Goal: Information Seeking & Learning: Understand process/instructions

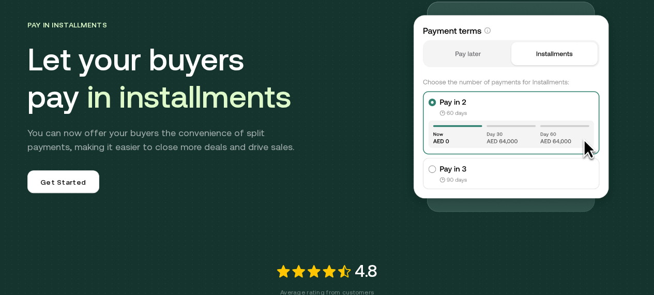
scroll to position [0, 3]
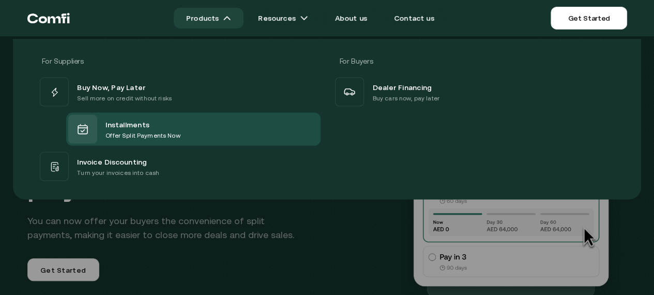
click at [214, 22] on link "Products" at bounding box center [209, 18] width 70 height 21
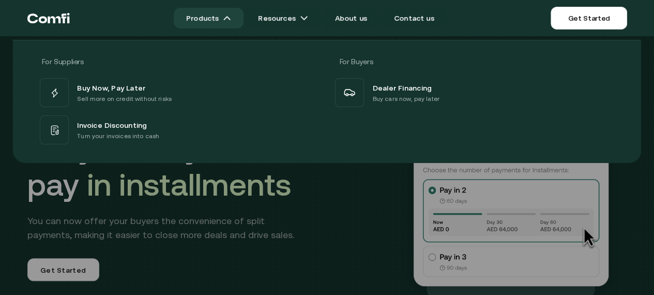
click at [213, 21] on link "Products" at bounding box center [209, 18] width 70 height 21
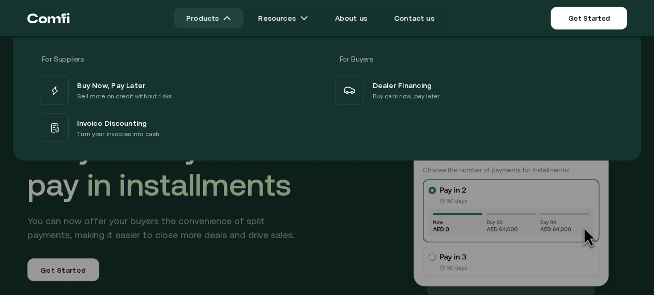
click at [210, 8] on link "Products" at bounding box center [209, 18] width 70 height 21
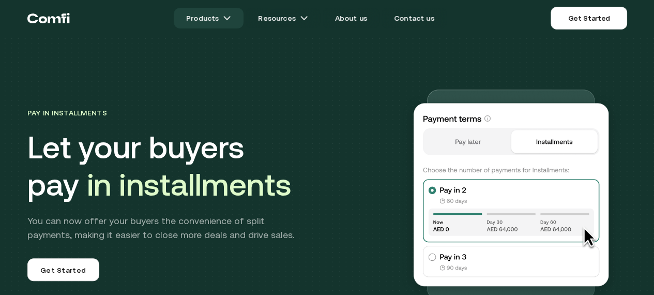
click at [209, 15] on link "Products" at bounding box center [209, 18] width 70 height 21
click at [208, 17] on link "Products" at bounding box center [209, 18] width 70 height 21
click at [227, 19] on img at bounding box center [227, 18] width 8 height 8
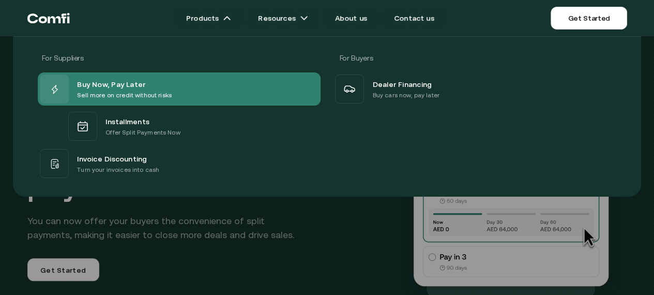
click at [172, 91] on p "Sell more on credit without risks" at bounding box center [124, 95] width 95 height 10
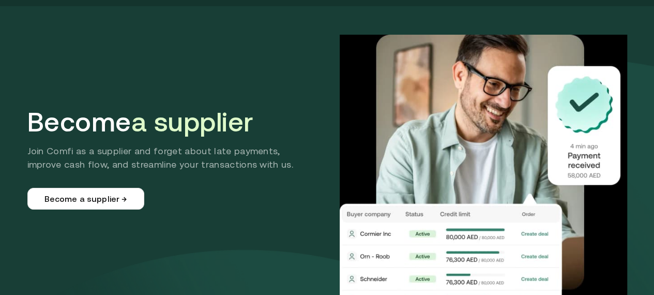
scroll to position [0, 3]
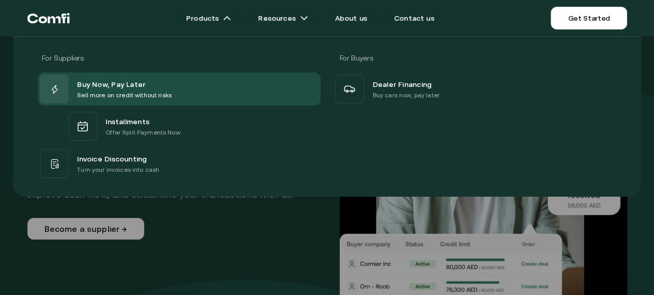
click at [96, 17] on ul "Products For Suppliers For Buyers Buy Now, Pay Later Sell more on credit withou…" at bounding box center [310, 18] width 481 height 21
click at [70, 21] on icon "Return to the top of the Comfi home page" at bounding box center [48, 18] width 42 height 31
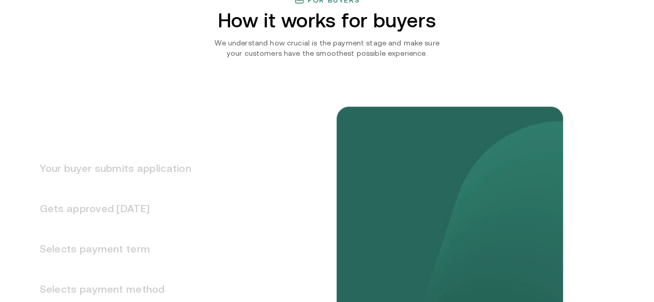
scroll to position [1292, 0]
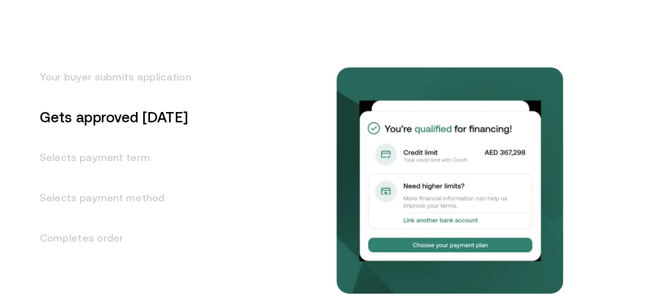
click at [201, 63] on div "Your buyer submits application Gets approved in 1 day Selects payment term Sele…" at bounding box center [326, 159] width 599 height 385
click at [87, 97] on h3 "Your buyer submits application" at bounding box center [109, 77] width 164 height 40
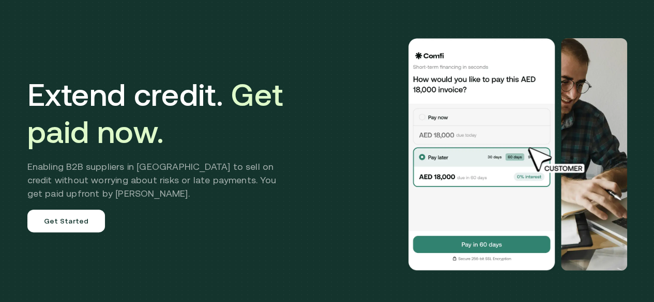
scroll to position [0, 0]
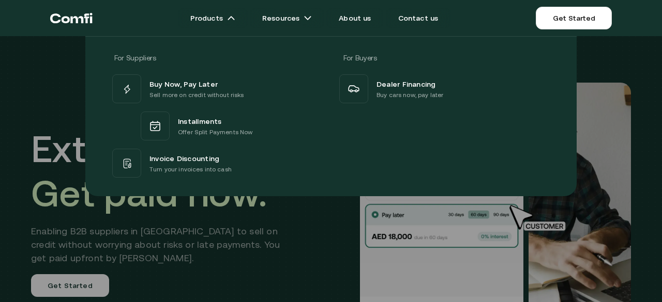
click at [35, 140] on div "For Suppliers For Buyers Buy Now, Pay Later Sell more on credit without risks I…" at bounding box center [331, 112] width 662 height 168
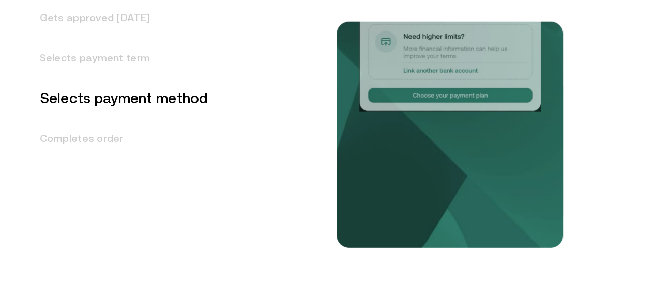
scroll to position [1395, 0]
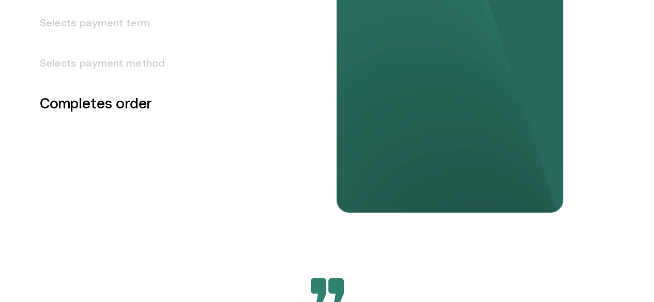
scroll to position [1324, 0]
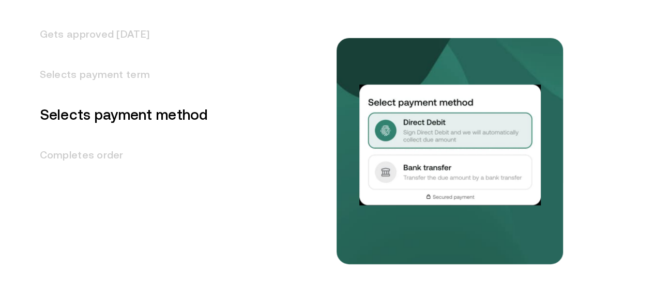
click at [115, 135] on h3 "Selects payment method" at bounding box center [117, 115] width 181 height 40
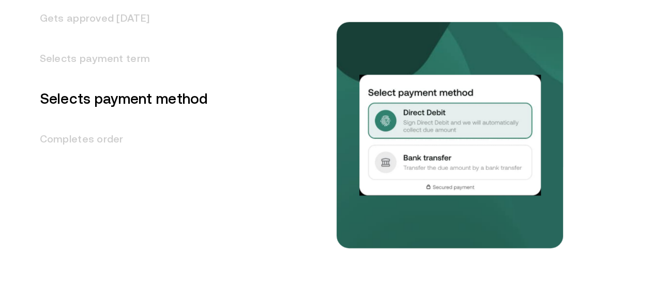
click at [104, 79] on h3 "Selects payment term" at bounding box center [117, 58] width 181 height 40
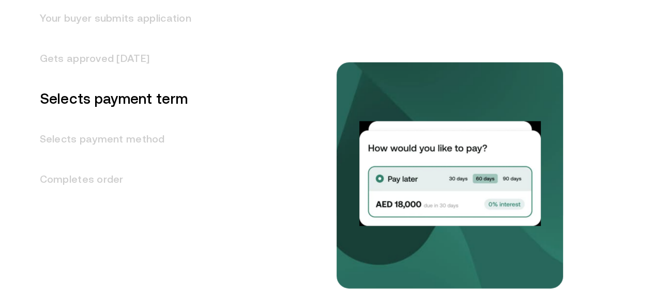
click at [130, 79] on h3 "Gets approved [DATE]" at bounding box center [109, 58] width 164 height 40
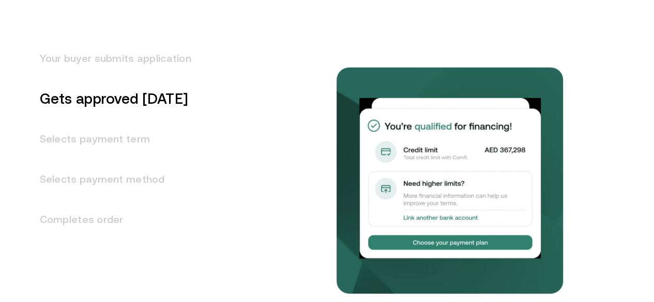
click at [130, 79] on h3 "Your buyer submits application" at bounding box center [109, 58] width 164 height 40
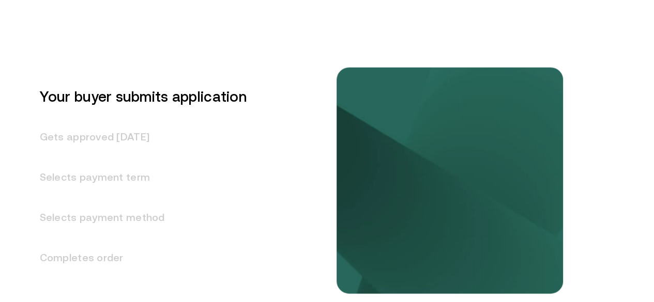
scroll to position [1270, 0]
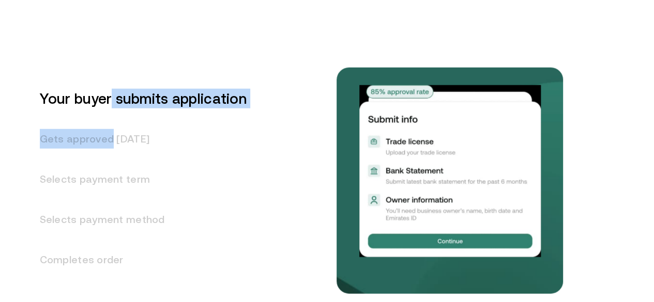
click at [115, 170] on ul "Your buyer submits application Gets approved in 1 day Selects payment term Sele…" at bounding box center [136, 180] width 219 height 202
click at [114, 159] on h3 "Gets approved [DATE]" at bounding box center [136, 139] width 219 height 40
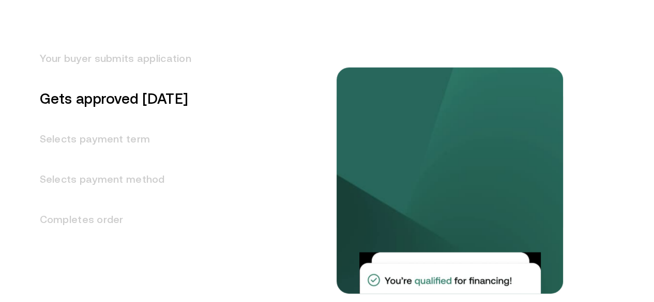
click at [143, 159] on h3 "Selects payment term" at bounding box center [109, 139] width 164 height 40
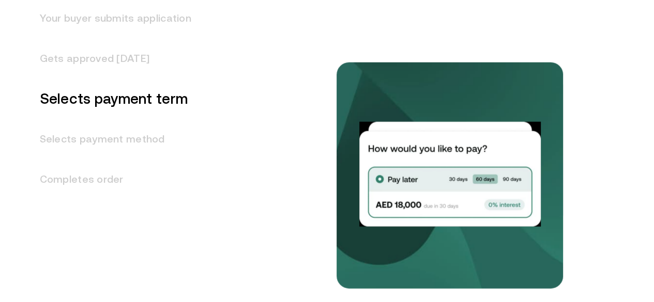
click at [119, 38] on h3 "Your buyer submits application" at bounding box center [109, 18] width 164 height 40
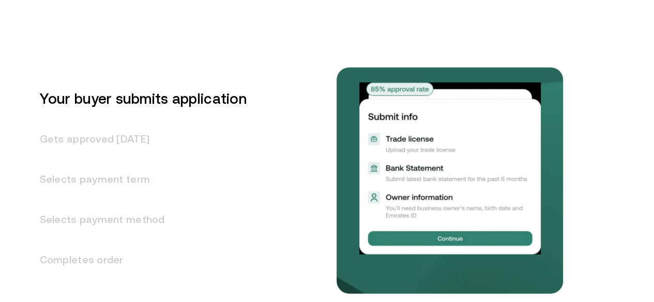
click at [116, 159] on h3 "Gets approved [DATE]" at bounding box center [136, 139] width 219 height 40
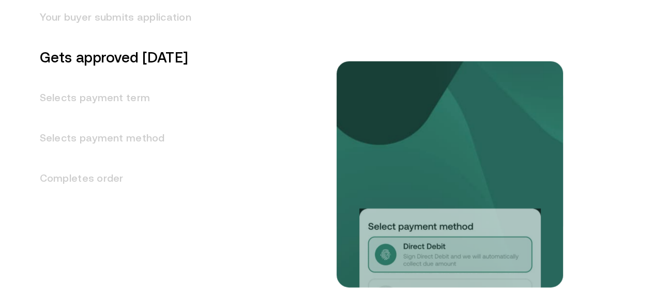
scroll to position [1259, 0]
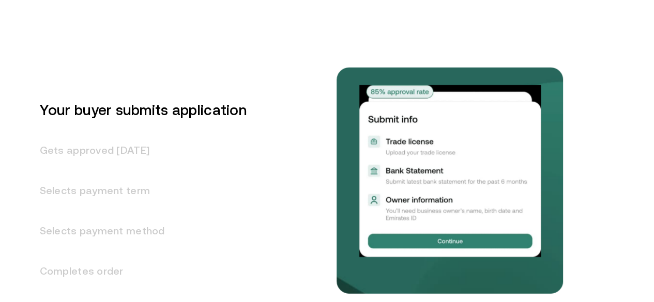
click at [96, 171] on h3 "Gets approved [DATE]" at bounding box center [136, 150] width 219 height 40
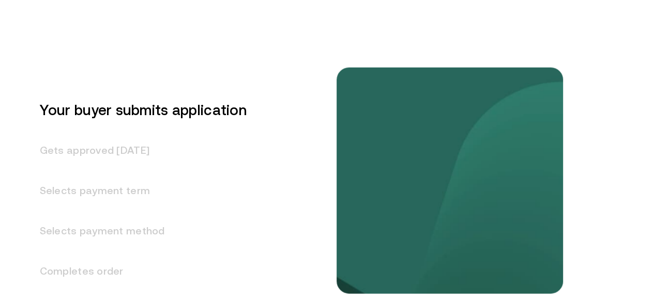
scroll to position [1311, 0]
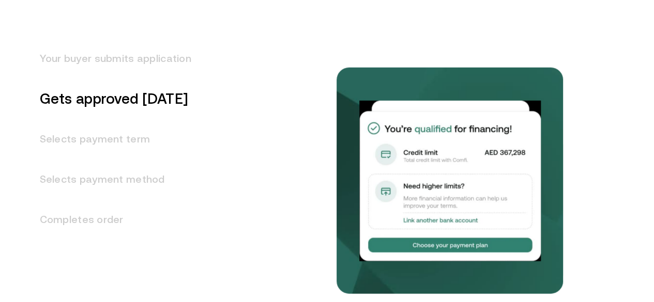
click at [122, 159] on h3 "Selects payment term" at bounding box center [109, 139] width 164 height 40
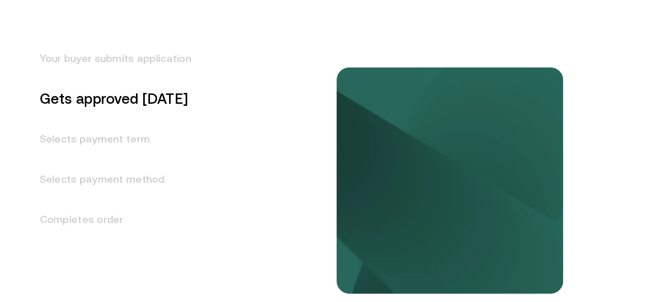
scroll to position [1351, 0]
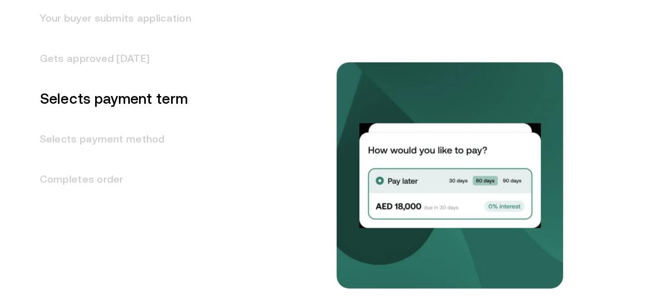
click at [102, 199] on h3 "Completes order" at bounding box center [109, 179] width 164 height 40
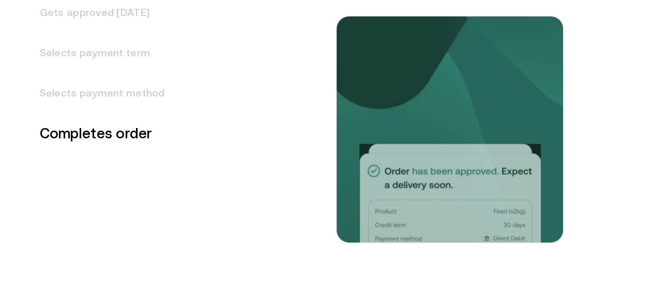
scroll to position [1381, 0]
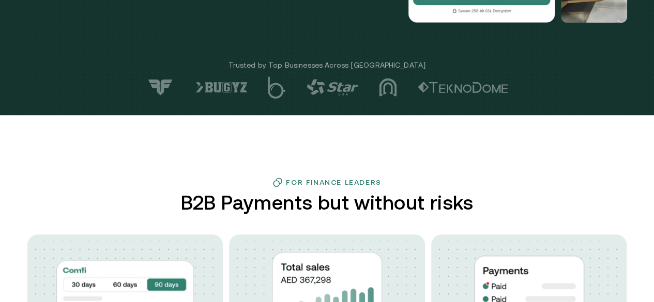
scroll to position [0, 0]
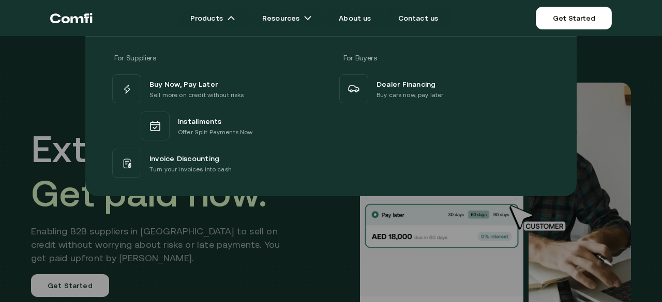
drag, startPoint x: 78, startPoint y: 71, endPoint x: 42, endPoint y: 66, distance: 35.5
click at [77, 71] on div "For Suppliers For Buyers Buy Now, Pay Later Sell more on credit without risks I…" at bounding box center [331, 112] width 662 height 168
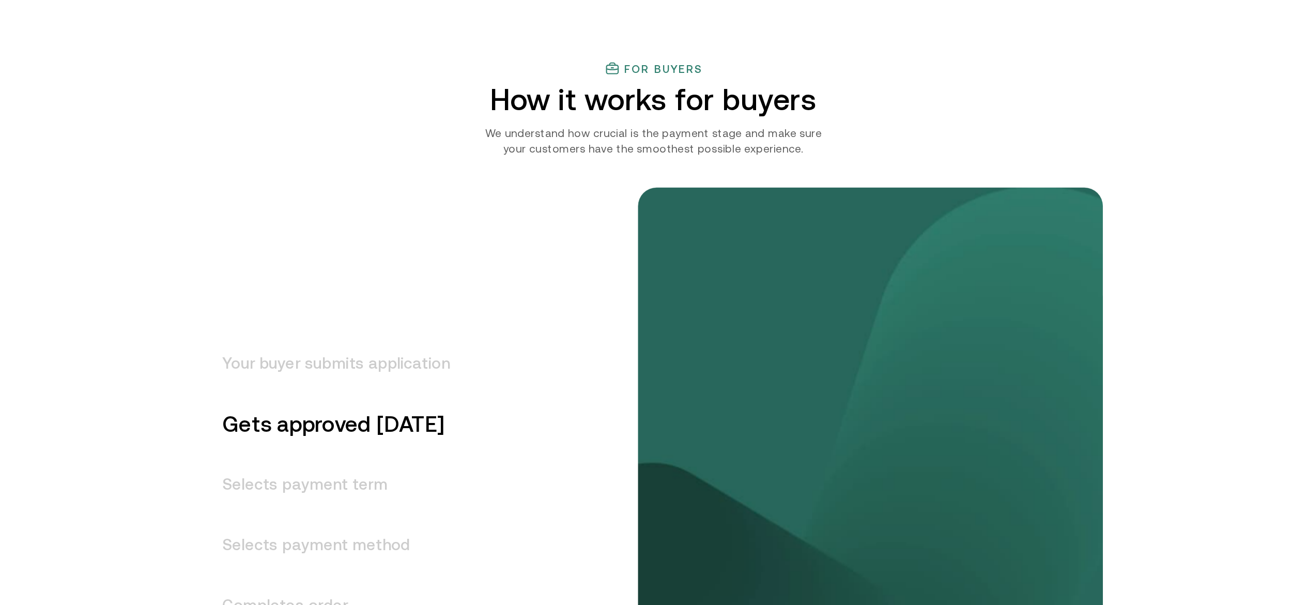
scroll to position [1189, 0]
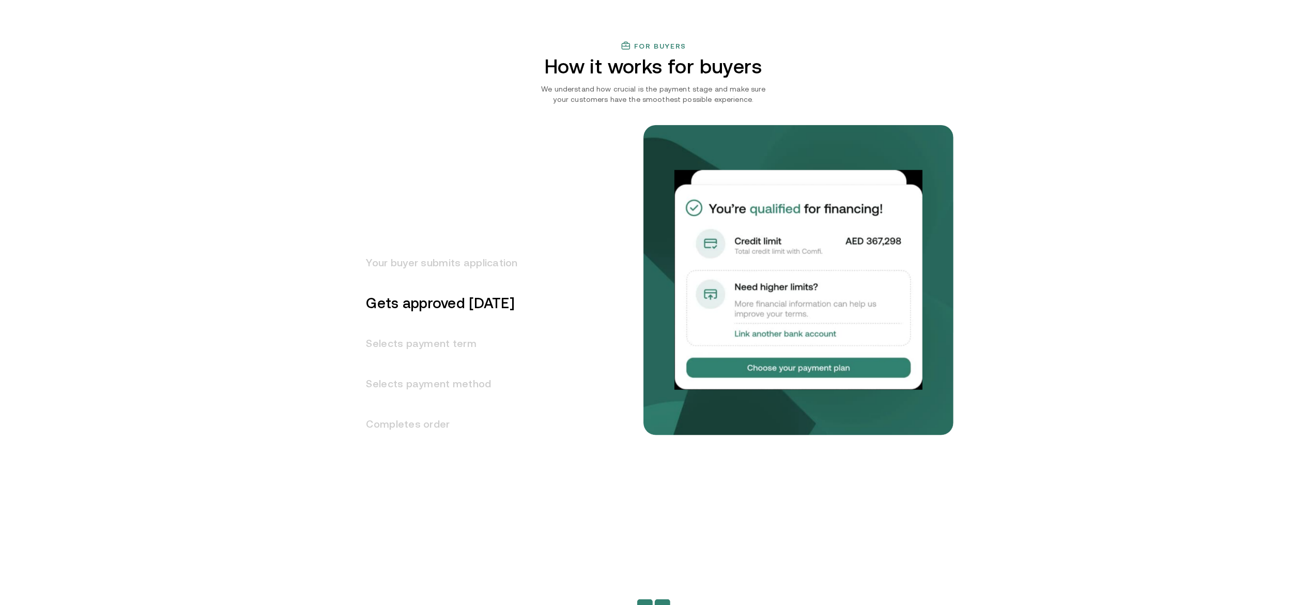
click at [453, 250] on h3 "Your buyer submits application" at bounding box center [436, 262] width 164 height 40
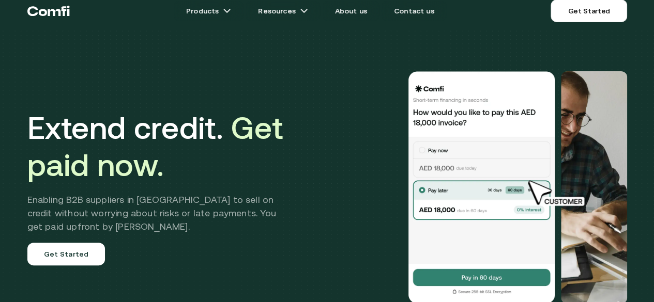
scroll to position [0, 0]
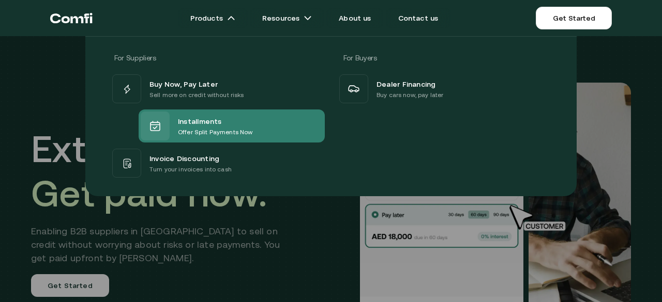
click at [178, 128] on p "Offer Split Payments Now" at bounding box center [215, 132] width 74 height 10
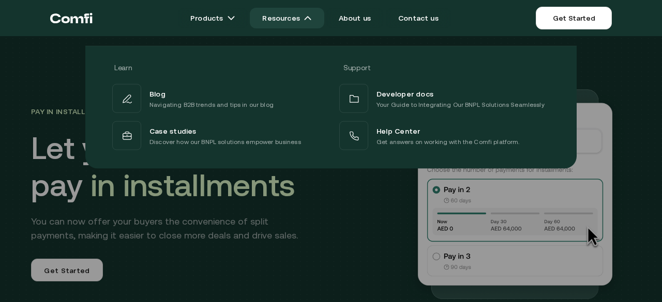
click at [296, 22] on link "Resources" at bounding box center [287, 18] width 74 height 21
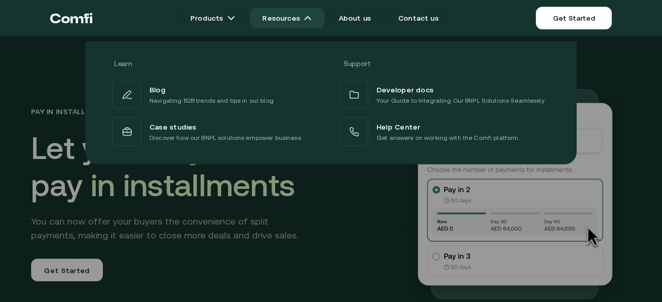
click at [284, 12] on link "Resources" at bounding box center [287, 18] width 74 height 21
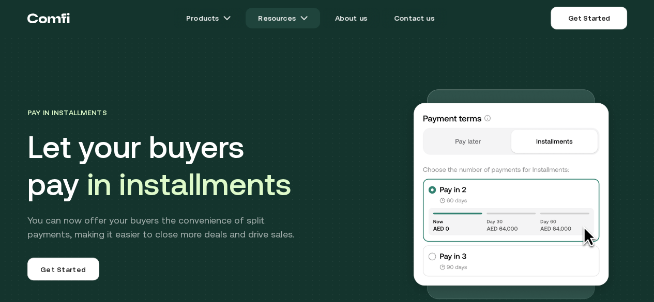
click at [276, 19] on link "Resources" at bounding box center [282, 18] width 74 height 21
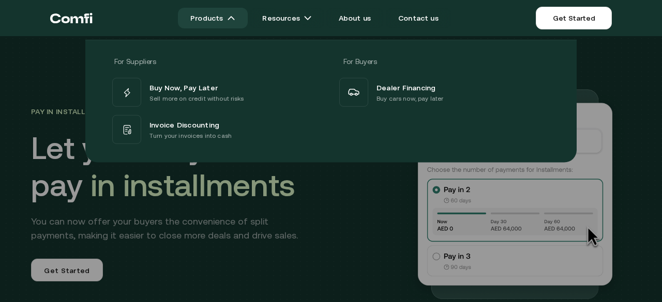
click at [221, 23] on link "Products" at bounding box center [213, 18] width 70 height 21
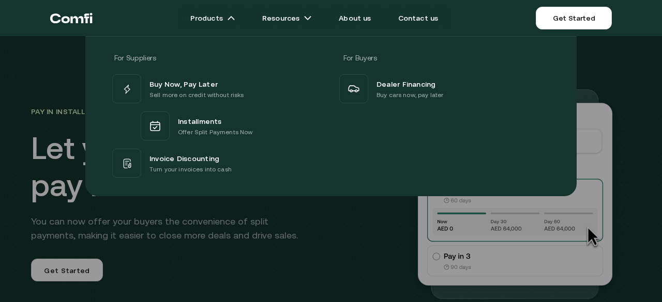
click at [174, 90] on p "Sell more on credit without risks" at bounding box center [196, 95] width 95 height 10
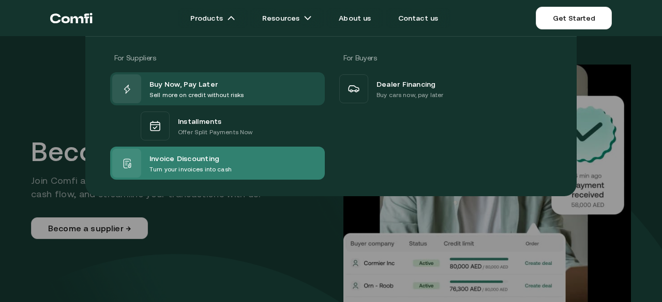
click at [207, 173] on p "Turn your invoices into cash" at bounding box center [190, 169] width 82 height 10
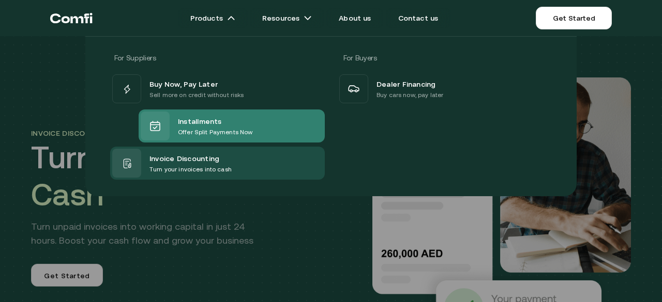
click at [215, 122] on span "Installments" at bounding box center [200, 121] width 44 height 12
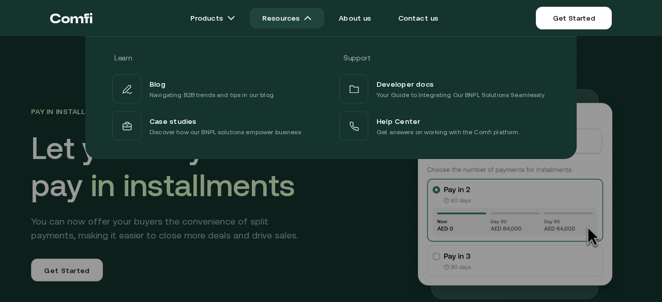
click at [274, 24] on link "Resources" at bounding box center [287, 18] width 74 height 21
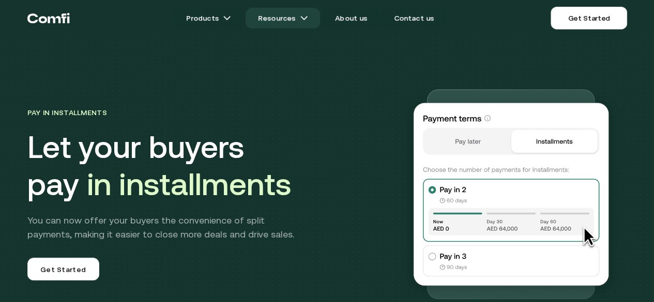
click at [273, 24] on link "Resources" at bounding box center [282, 18] width 74 height 21
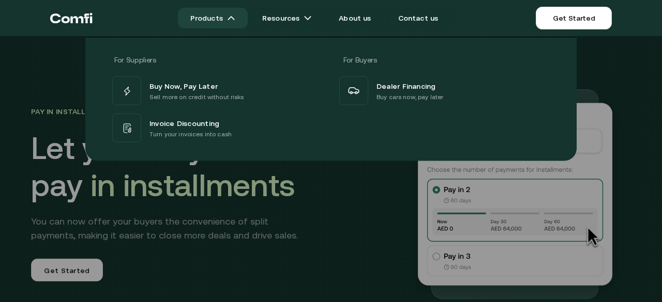
click at [227, 19] on link "Products" at bounding box center [213, 18] width 70 height 21
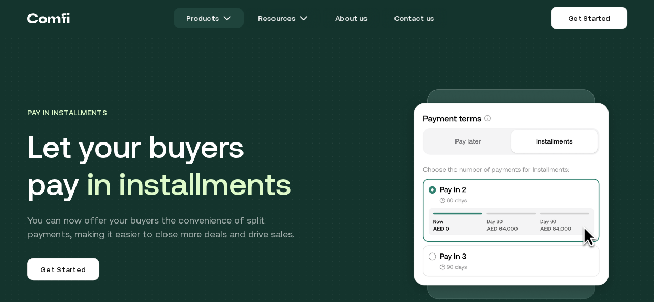
click at [227, 21] on link "Products" at bounding box center [209, 18] width 70 height 21
click at [237, 18] on link "Products" at bounding box center [209, 18] width 70 height 21
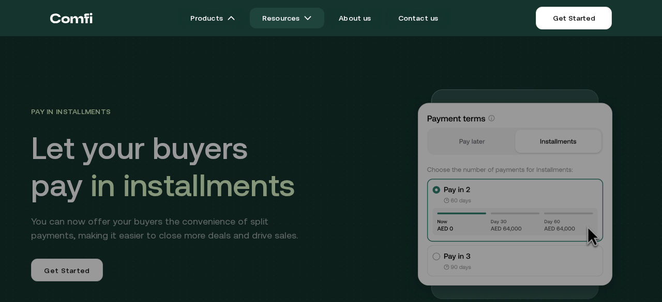
click at [301, 21] on link "Resources" at bounding box center [287, 18] width 74 height 21
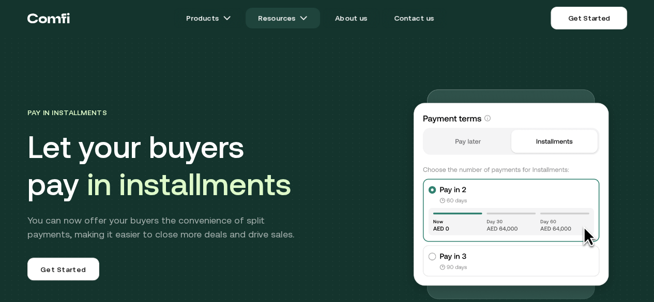
click at [301, 20] on link "Resources" at bounding box center [282, 18] width 74 height 21
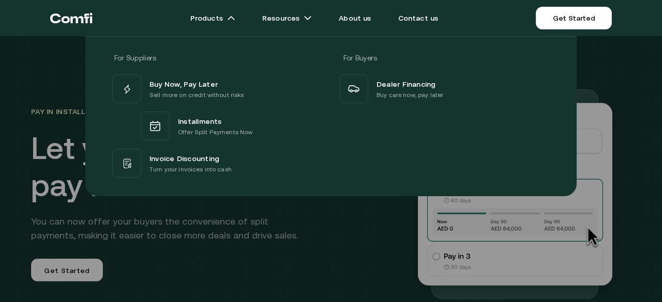
click at [201, 85] on span "Buy Now, Pay Later" at bounding box center [183, 84] width 68 height 12
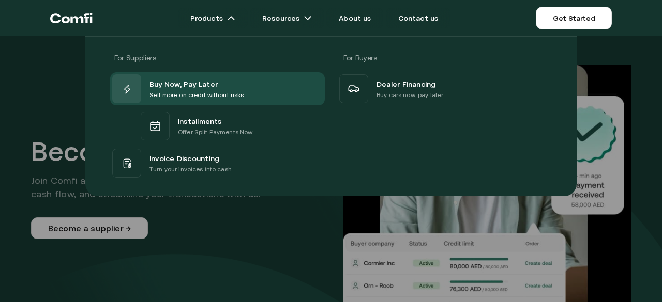
click at [265, 240] on div at bounding box center [331, 187] width 662 height 302
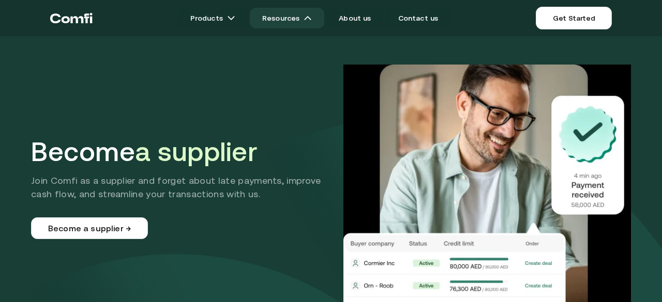
click at [312, 16] on img at bounding box center [307, 18] width 8 height 8
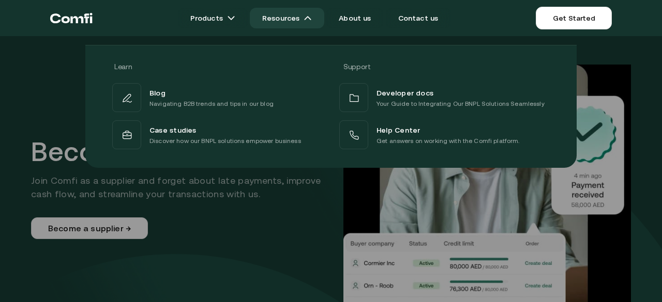
click at [299, 20] on link "Resources" at bounding box center [287, 18] width 74 height 21
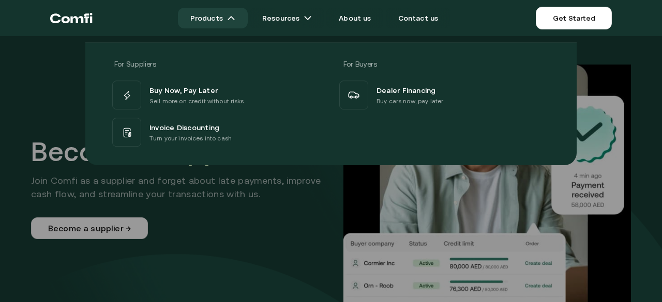
click at [223, 22] on link "Products" at bounding box center [213, 18] width 70 height 21
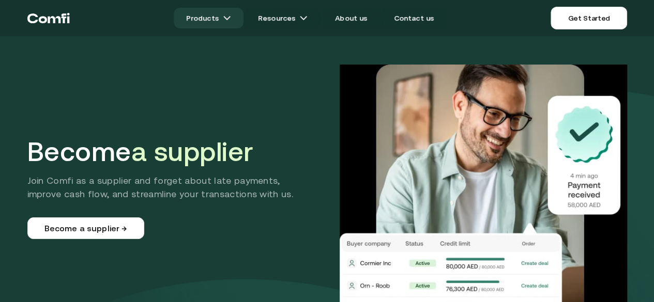
click at [232, 22] on link "Products" at bounding box center [209, 18] width 70 height 21
click at [239, 20] on link "Products" at bounding box center [209, 18] width 70 height 21
click at [230, 21] on img at bounding box center [227, 18] width 8 height 8
click at [207, 21] on link "Products" at bounding box center [209, 18] width 70 height 21
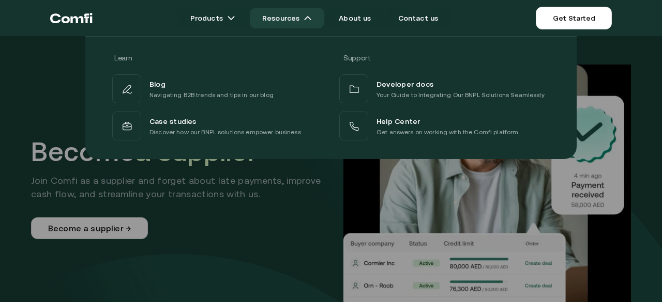
click at [278, 27] on link "Resources" at bounding box center [287, 18] width 74 height 21
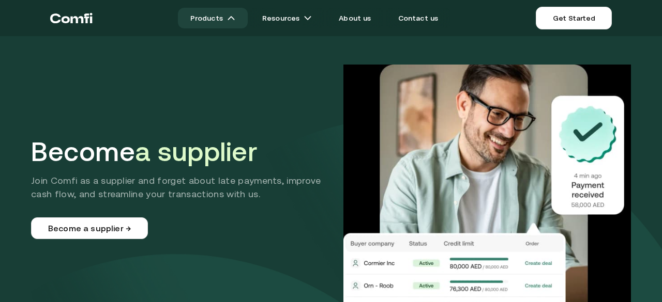
click at [234, 21] on img at bounding box center [231, 18] width 8 height 8
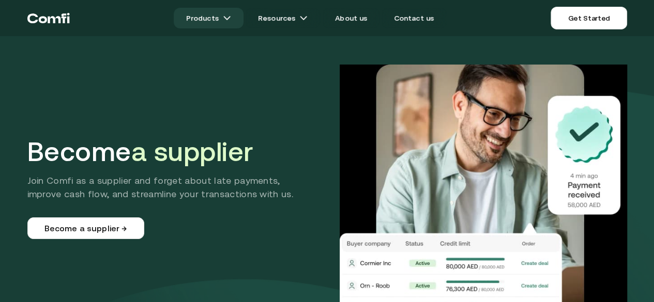
click at [234, 23] on link "Products" at bounding box center [209, 18] width 70 height 21
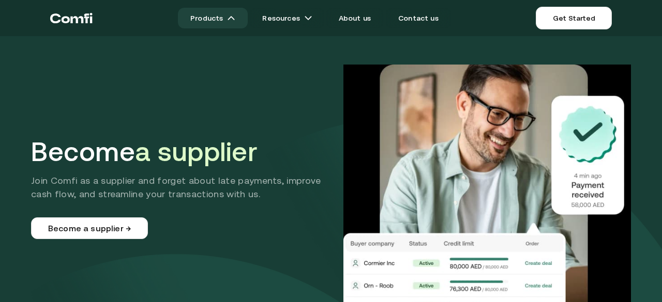
click at [234, 21] on img at bounding box center [231, 18] width 8 height 8
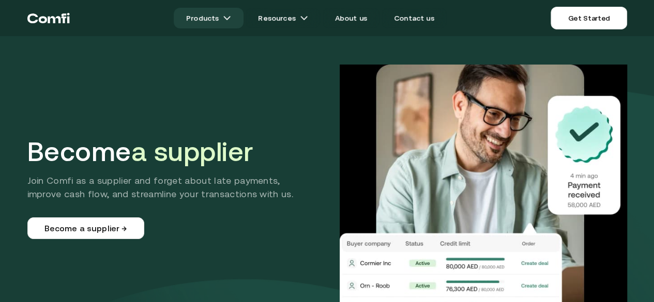
click at [231, 21] on img at bounding box center [227, 18] width 8 height 8
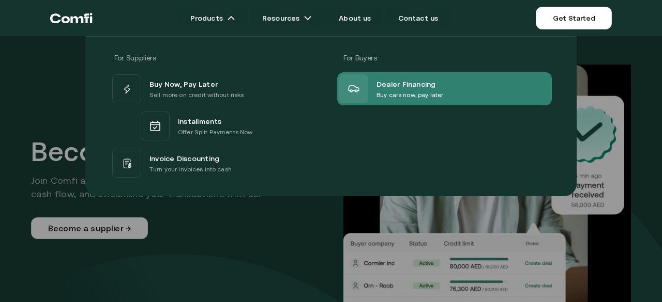
click at [361, 93] on div at bounding box center [353, 88] width 29 height 29
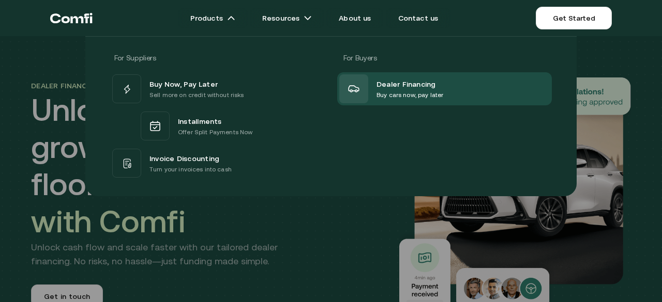
click at [165, 97] on p "Sell more on credit without risks" at bounding box center [196, 95] width 95 height 10
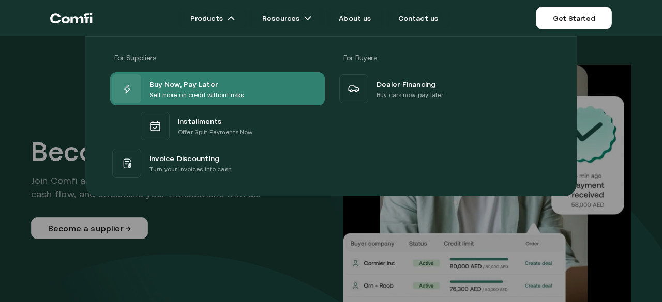
click at [194, 90] on p "Sell more on credit without risks" at bounding box center [196, 95] width 95 height 10
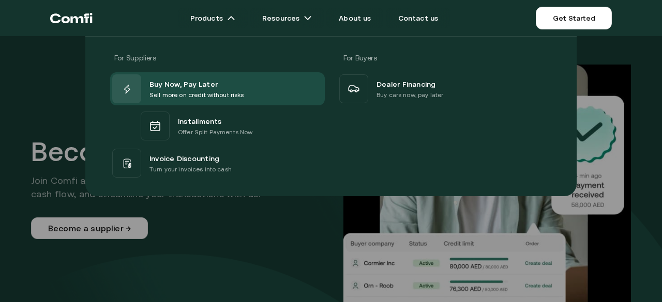
click at [65, 24] on icon "Return to the top of the Comfi home page" at bounding box center [71, 18] width 42 height 31
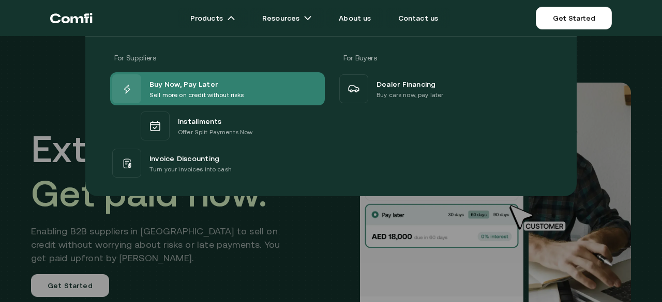
click at [180, 97] on p "Sell more on credit without risks" at bounding box center [196, 95] width 95 height 10
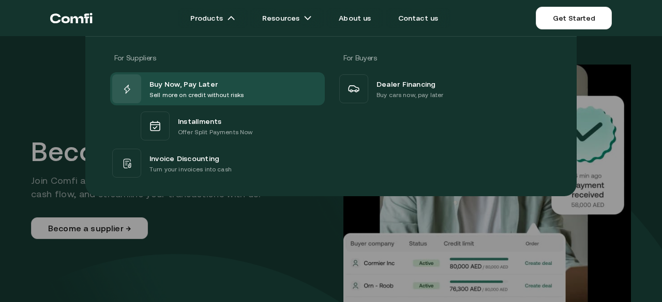
click at [3, 151] on div "For Suppliers For Buyers Buy Now, Pay Later Sell more on credit without risks I…" at bounding box center [331, 112] width 662 height 168
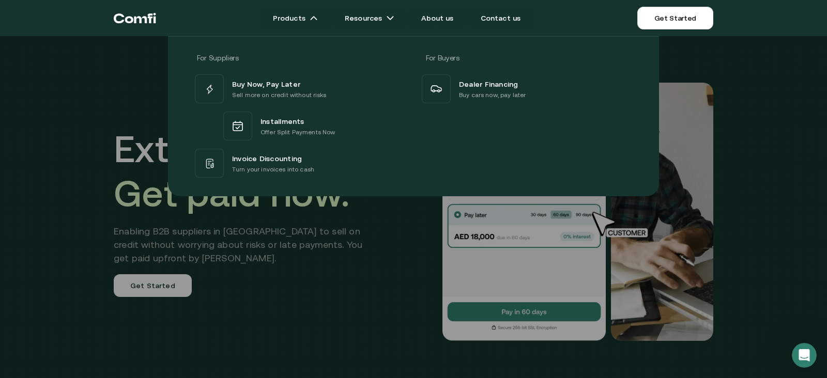
click at [158, 311] on div at bounding box center [413, 225] width 827 height 378
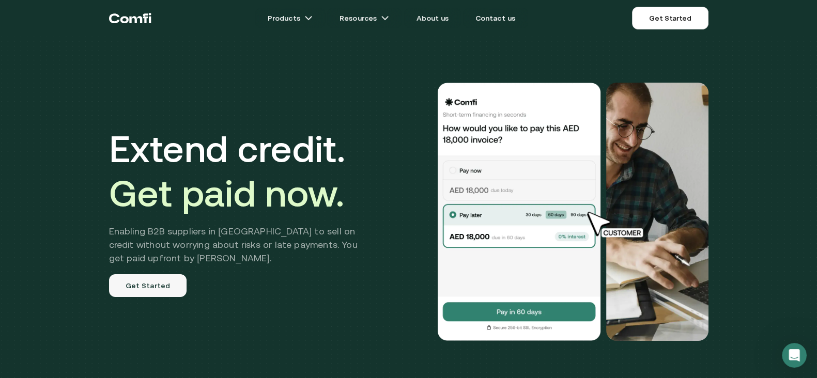
click at [155, 284] on link "Get Started" at bounding box center [148, 285] width 78 height 23
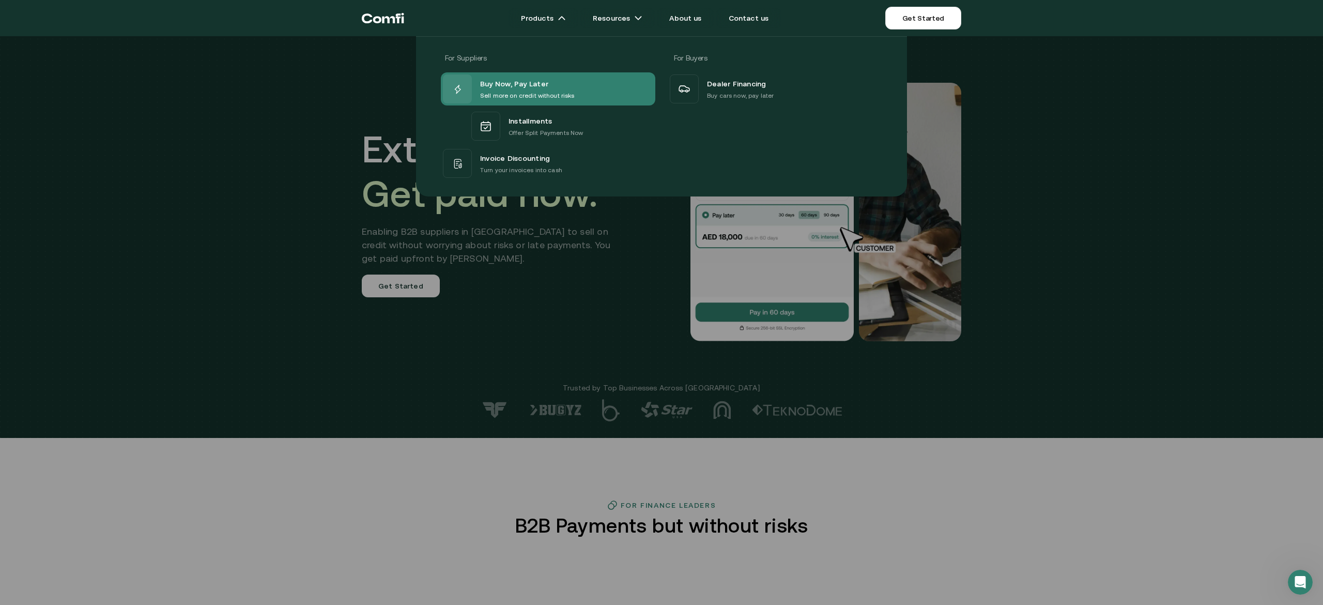
click at [497, 90] on span "Buy Now, Pay Later" at bounding box center [514, 83] width 68 height 13
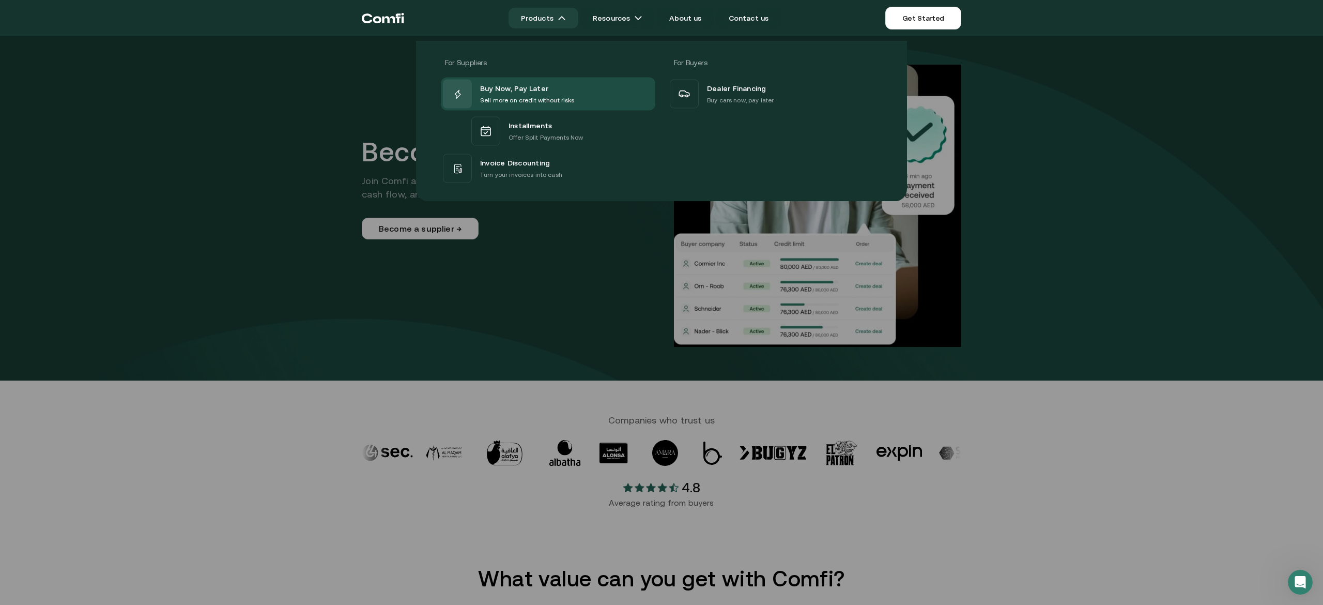
click at [554, 21] on link "Products" at bounding box center [544, 18] width 70 height 21
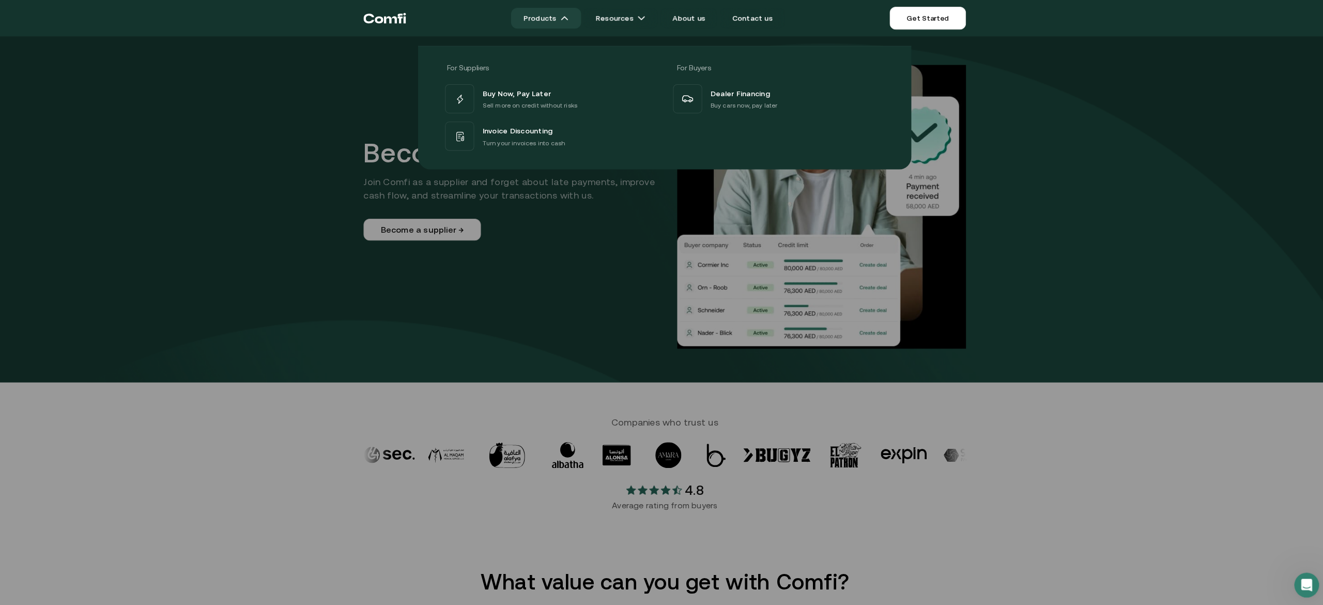
click at [542, 9] on link "Products" at bounding box center [544, 18] width 70 height 21
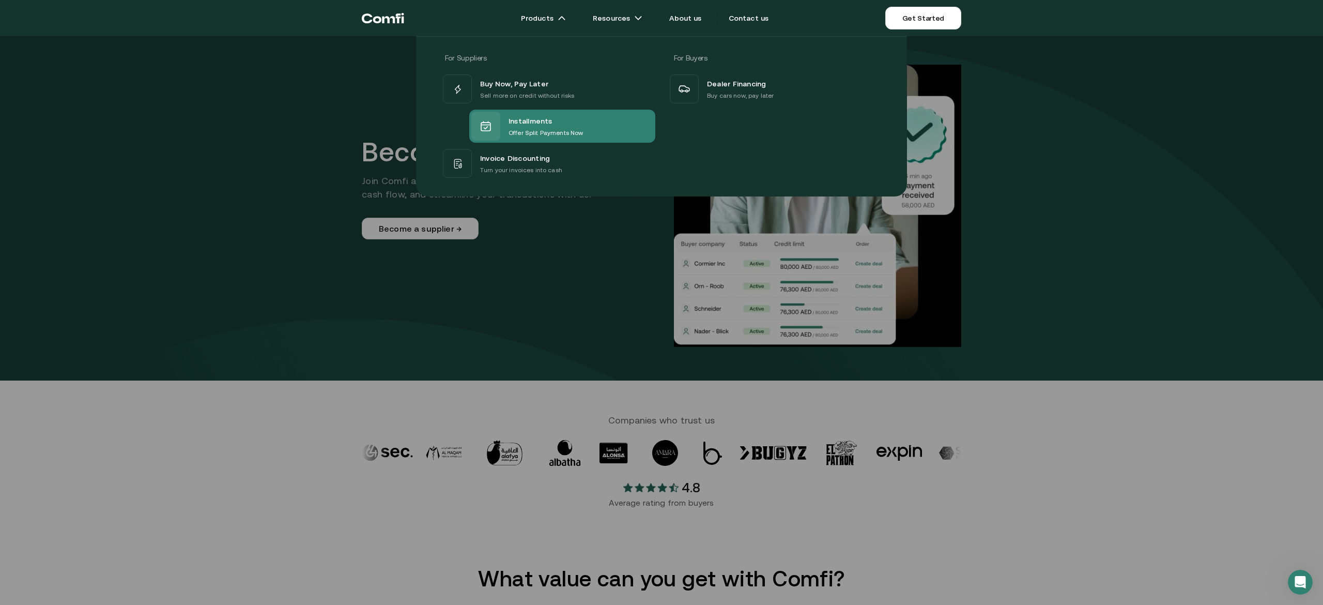
click at [548, 136] on p "Offer Split Payments Now" at bounding box center [546, 133] width 74 height 10
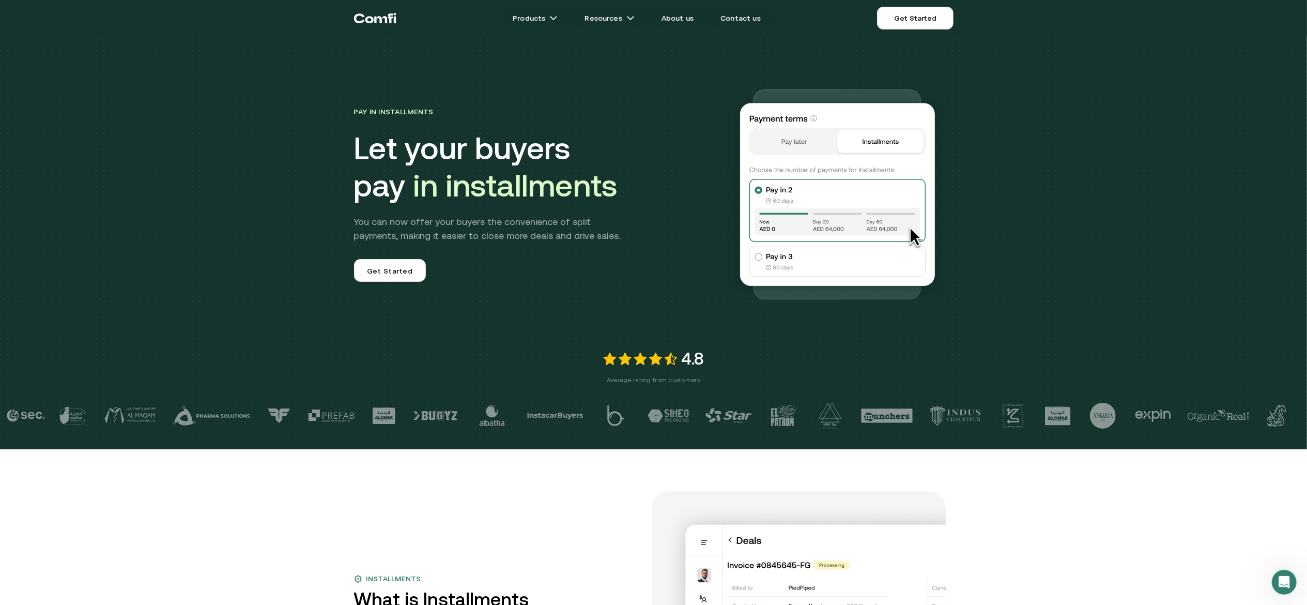
click at [409, 276] on span "Get Started" at bounding box center [389, 272] width 45 height 13
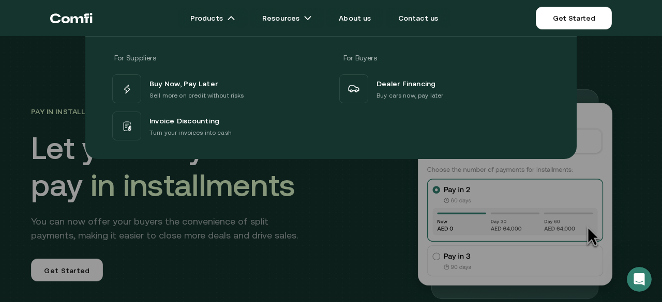
click at [74, 14] on icon "Return to the top of the Comfi home page" at bounding box center [71, 18] width 42 height 31
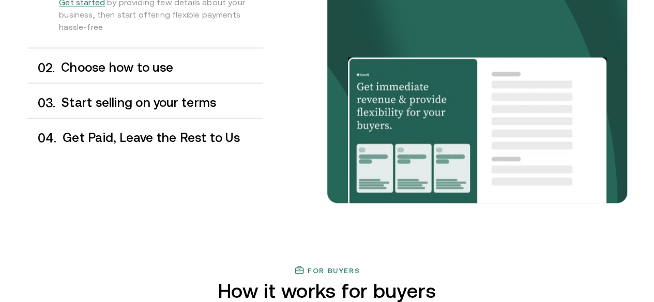
click at [115, 83] on div "0 2 . Choose how to use" at bounding box center [145, 67] width 236 height 30
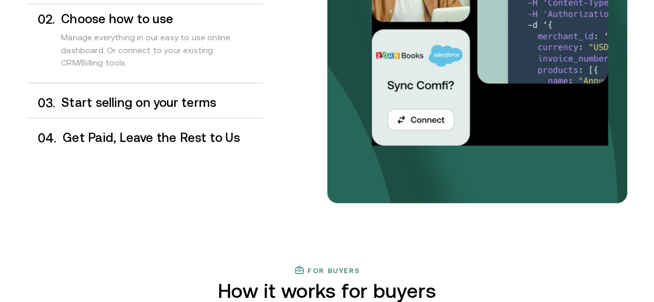
click at [118, 118] on div "0 3 . Start selling on your terms" at bounding box center [145, 102] width 236 height 30
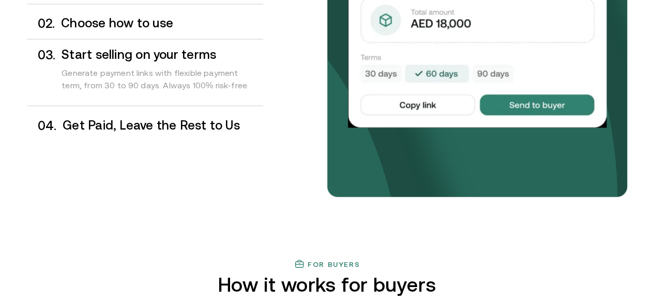
drag, startPoint x: 102, startPoint y: 143, endPoint x: 103, endPoint y: 160, distance: 17.1
click at [103, 141] on div "0 1 . Sign up in minutes 0 2 . Choose how to use 0 3 . Start selling on your te…" at bounding box center [145, 56] width 236 height 167
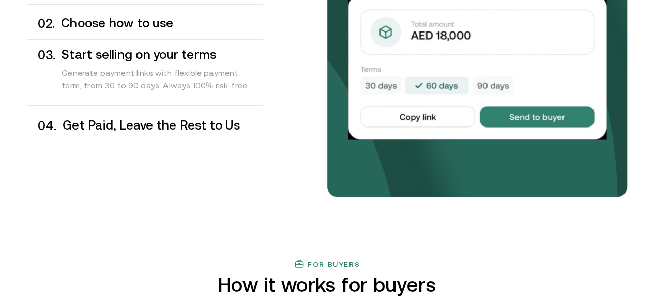
click at [103, 132] on h3 "Get Paid, Leave the Rest to Us" at bounding box center [163, 124] width 200 height 13
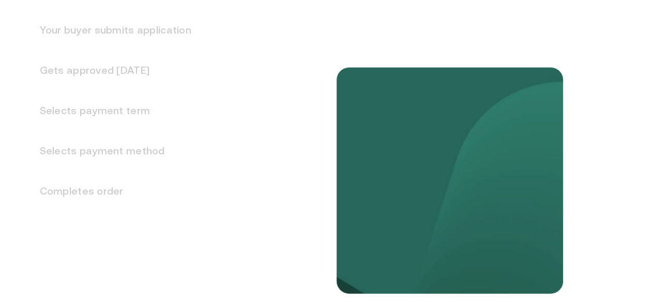
scroll to position [1384, 0]
